Goal: Obtain resource: Obtain resource

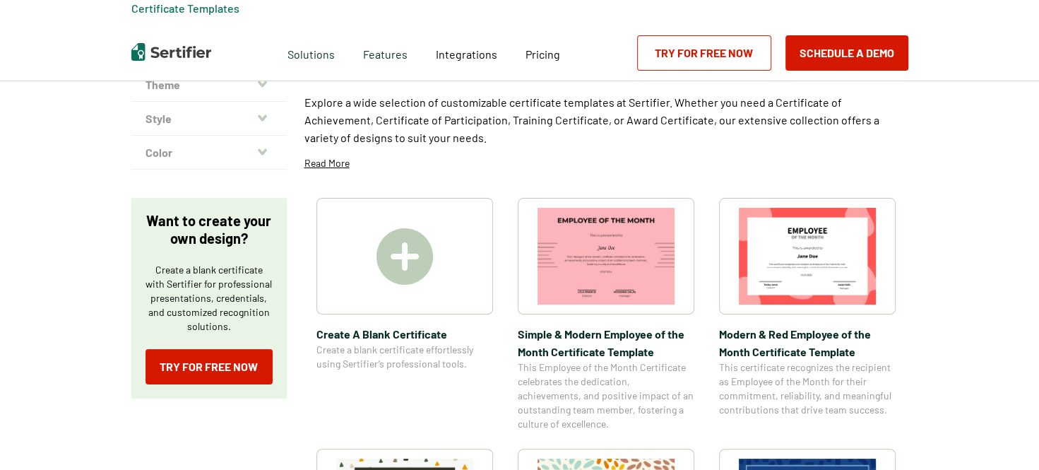
scroll to position [188, 0]
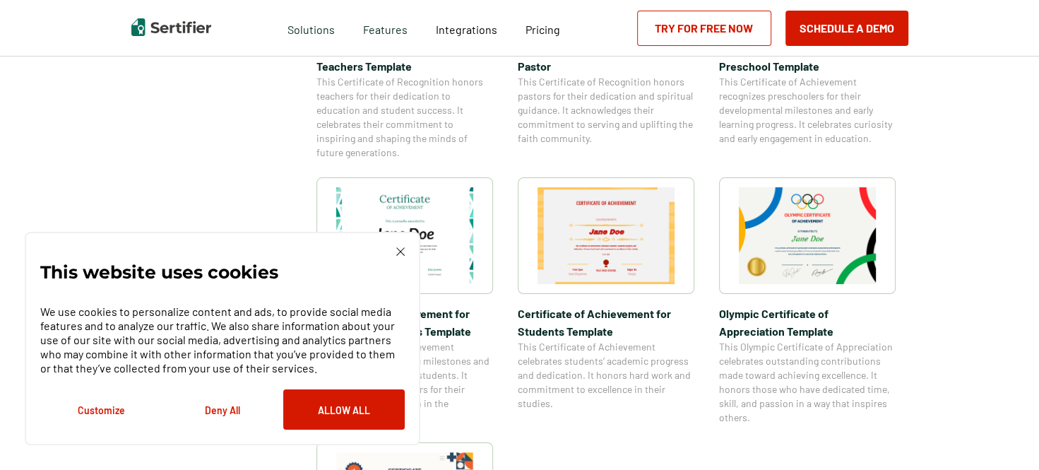
scroll to position [942, 0]
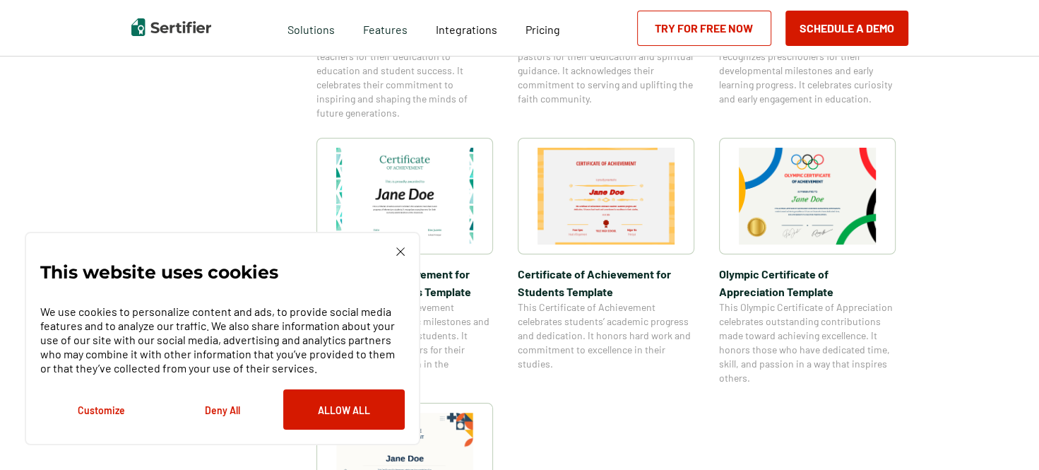
click at [838, 193] on img at bounding box center [807, 196] width 137 height 97
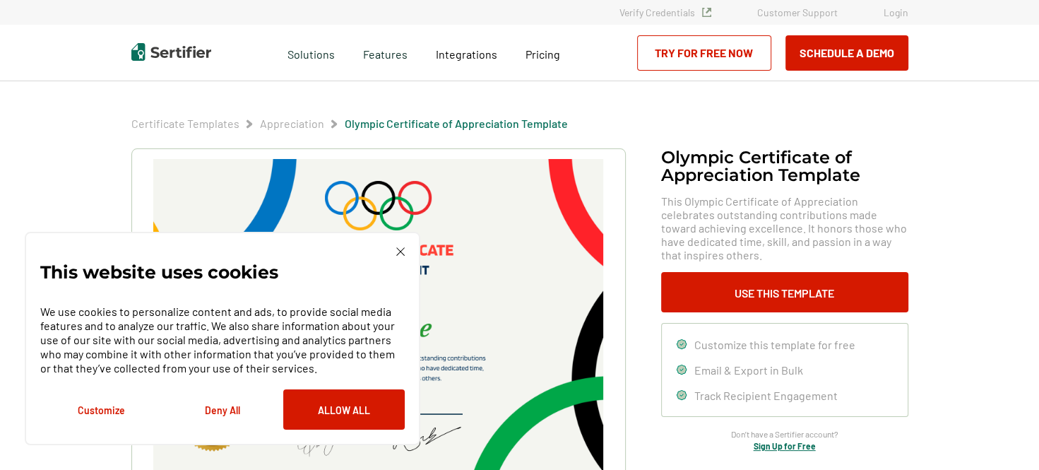
click at [224, 399] on button "Deny All" at bounding box center [223, 409] width 122 height 40
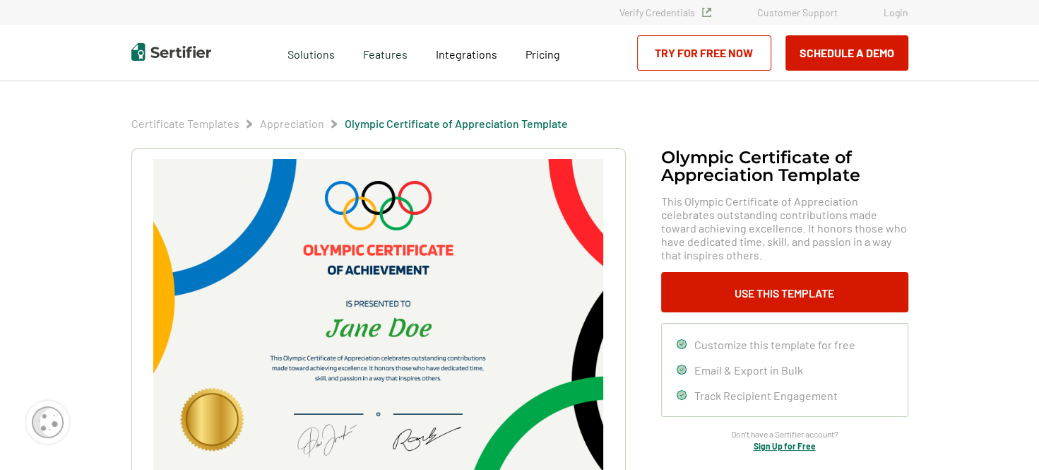
click at [396, 321] on img at bounding box center [377, 318] width 449 height 318
click at [379, 295] on img at bounding box center [377, 318] width 449 height 318
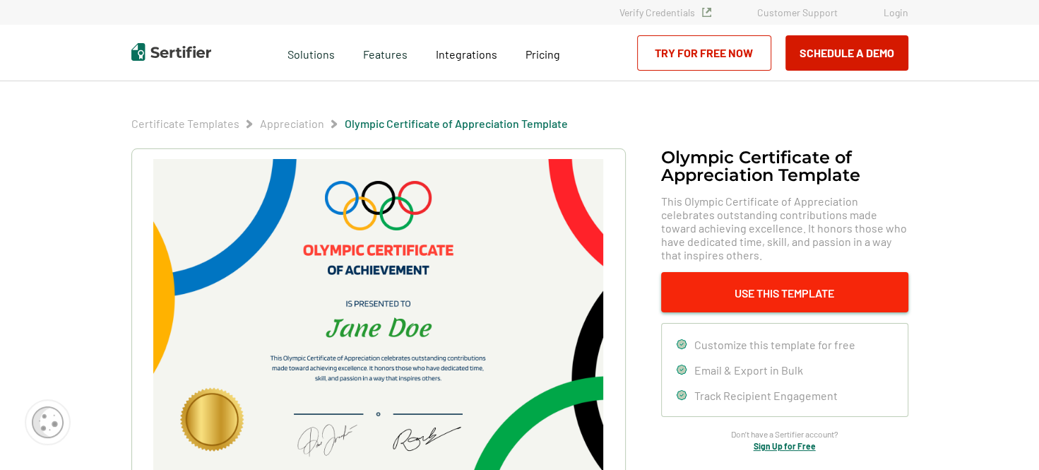
click at [820, 296] on button "Use This Template" at bounding box center [784, 292] width 247 height 40
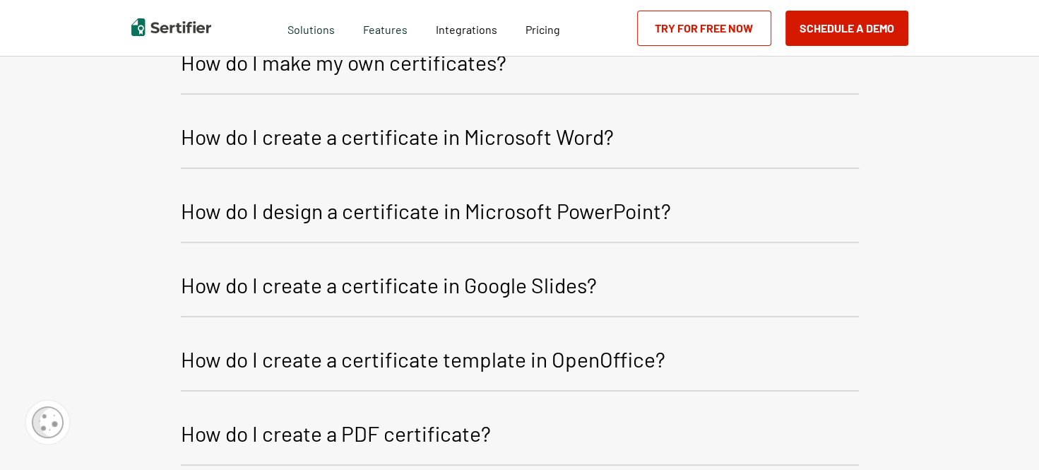
scroll to position [1825, 0]
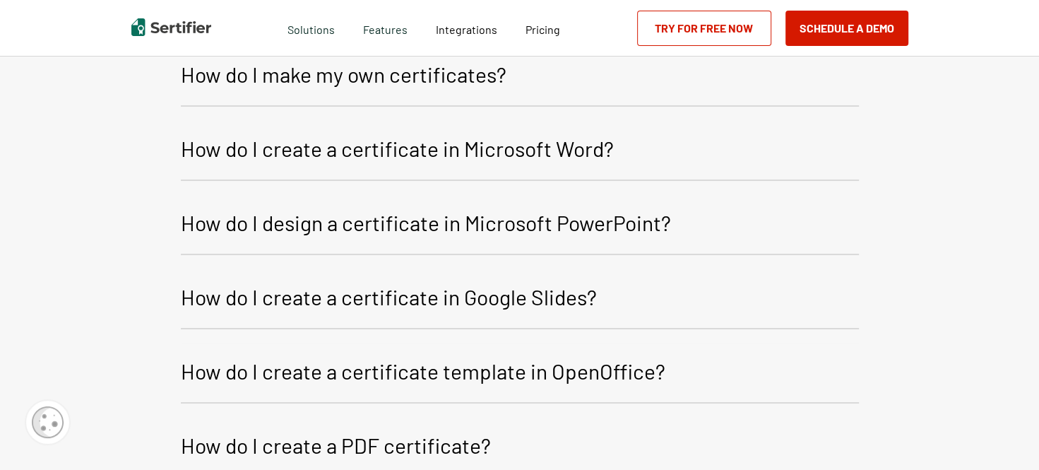
click at [370, 149] on p "How do I create a certificate in Microsoft Word?" at bounding box center [397, 148] width 433 height 34
